Goal: Information Seeking & Learning: Learn about a topic

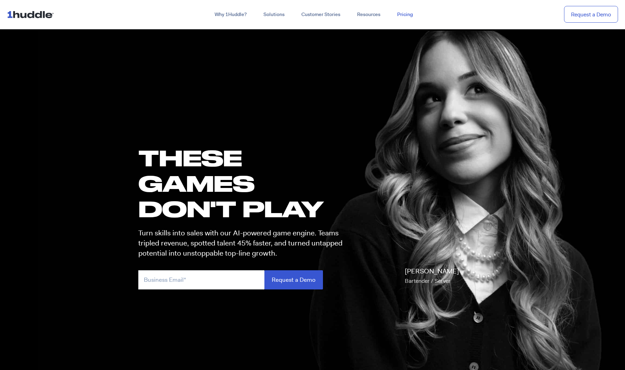
click at [403, 16] on link "Pricing" at bounding box center [405, 14] width 32 height 13
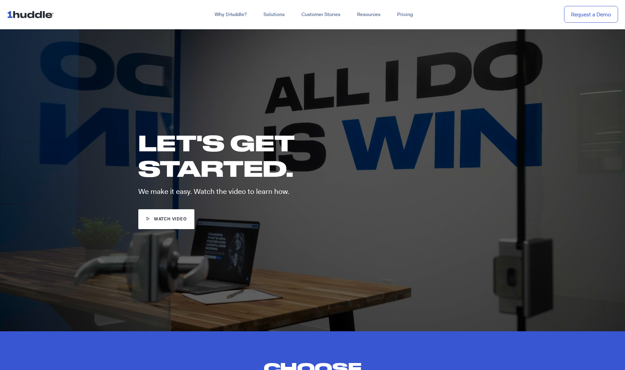
click at [29, 16] on img at bounding box center [32, 14] width 50 height 13
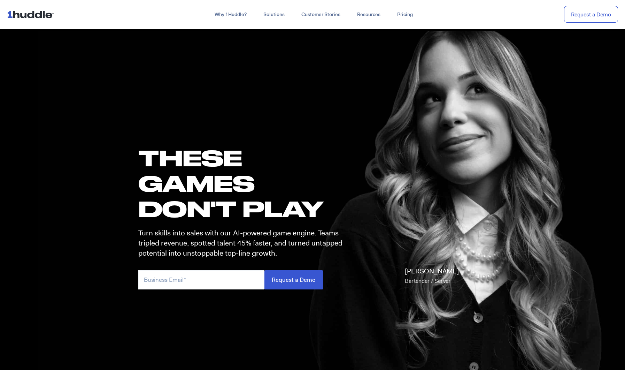
click at [376, 184] on div "[PERSON_NAME] Bartender / Server" at bounding box center [421, 238] width 145 height 116
